Goal: Transaction & Acquisition: Book appointment/travel/reservation

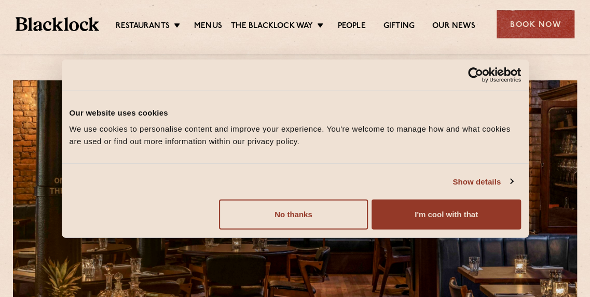
click at [411, 222] on button "I'm cool with that" at bounding box center [446, 215] width 149 height 30
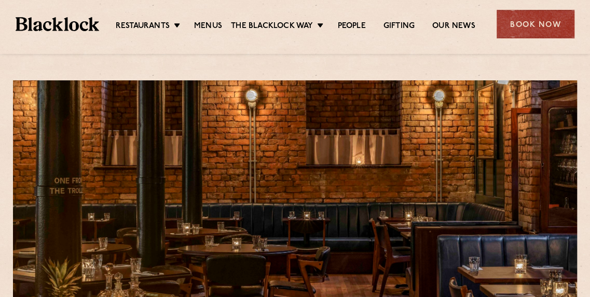
click at [210, 24] on link "Menus" at bounding box center [208, 26] width 28 height 11
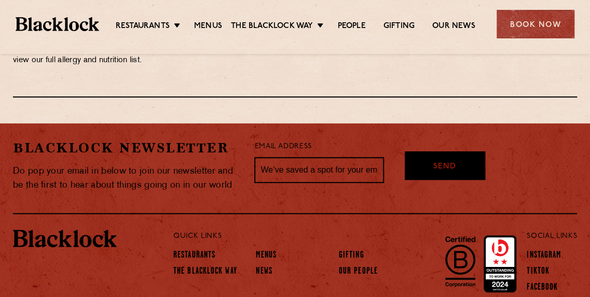
scroll to position [1955, 0]
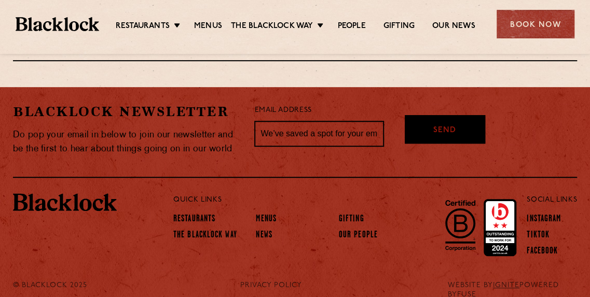
click at [550, 25] on div "Book Now" at bounding box center [536, 24] width 78 height 29
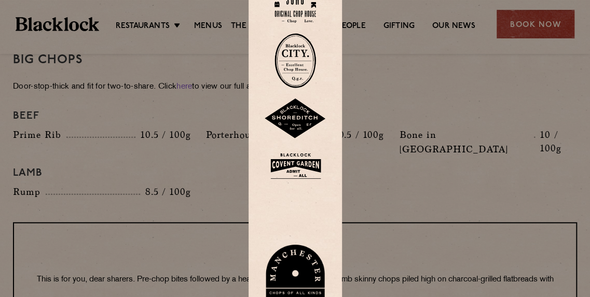
scroll to position [1161, 0]
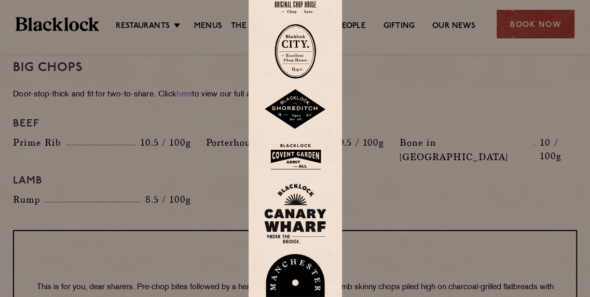
click at [474, 86] on div at bounding box center [295, 148] width 590 height 297
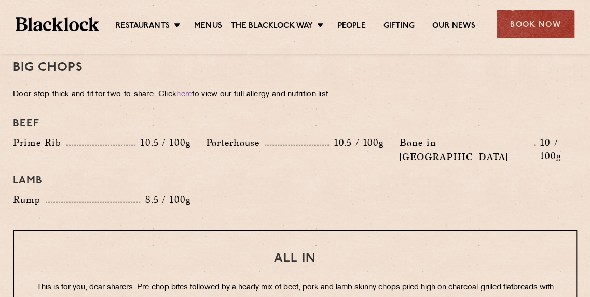
click at [516, 22] on div "Book Now" at bounding box center [536, 24] width 78 height 29
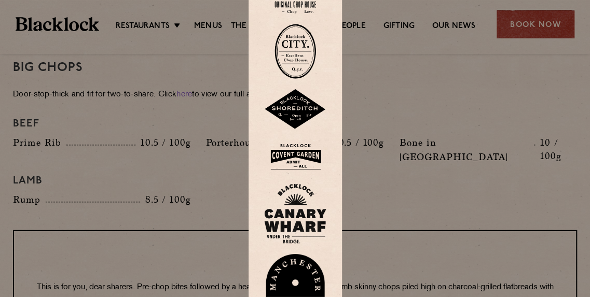
click at [291, 126] on img at bounding box center [295, 109] width 62 height 40
